Goal: Information Seeking & Learning: Learn about a topic

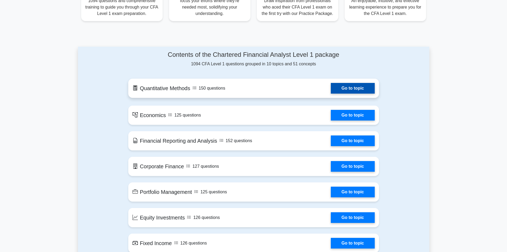
scroll to position [186, 0]
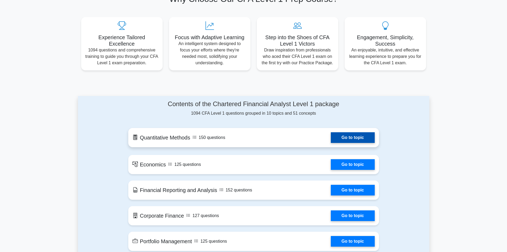
click at [343, 139] on link "Go to topic" at bounding box center [353, 137] width 44 height 11
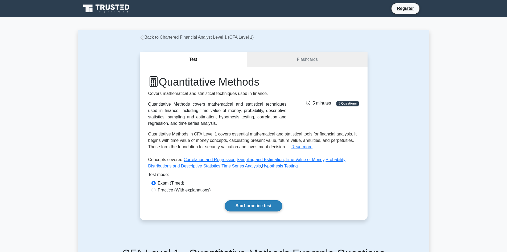
click at [246, 204] on link "Start practice test" at bounding box center [254, 205] width 58 height 11
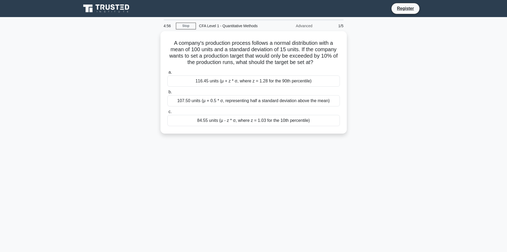
click at [107, 7] on icon at bounding box center [108, 7] width 4 height 5
